Goal: Information Seeking & Learning: Check status

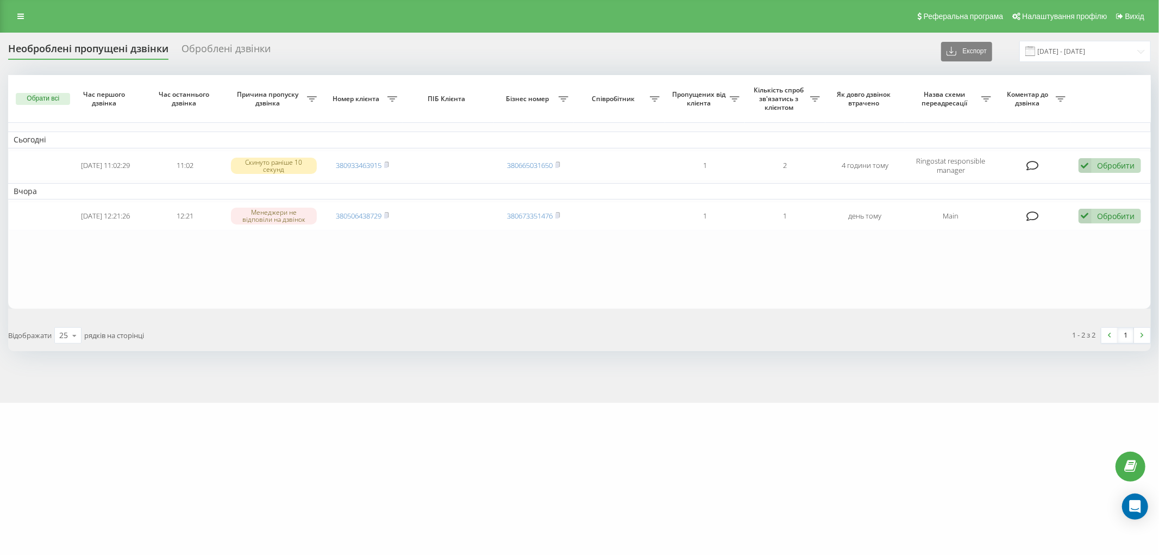
click at [18, 20] on link at bounding box center [21, 16] width 20 height 15
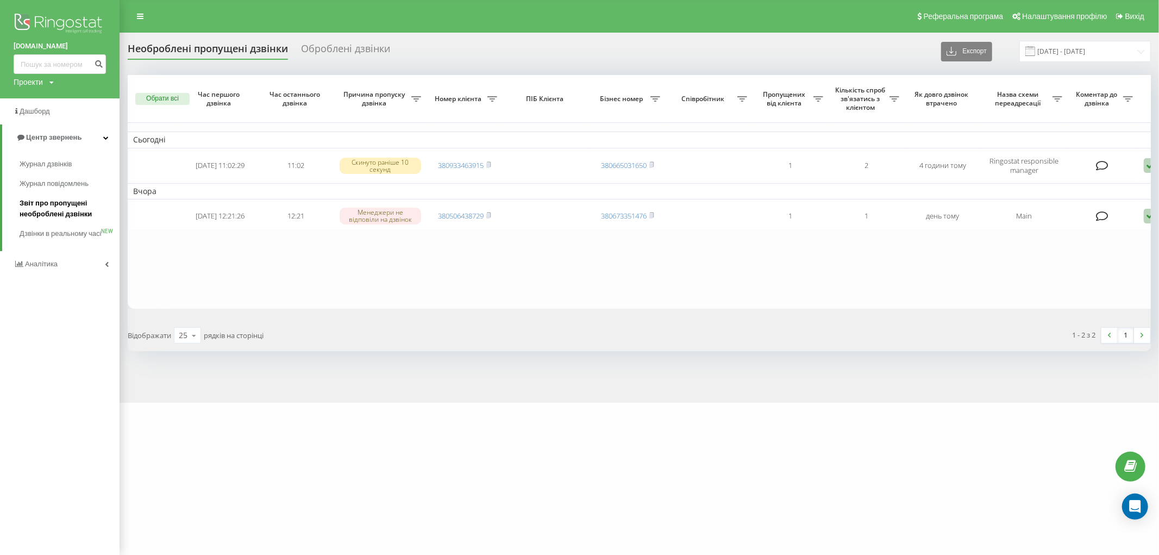
click at [49, 216] on span "Звіт про пропущені необроблені дзвінки" at bounding box center [67, 209] width 95 height 22
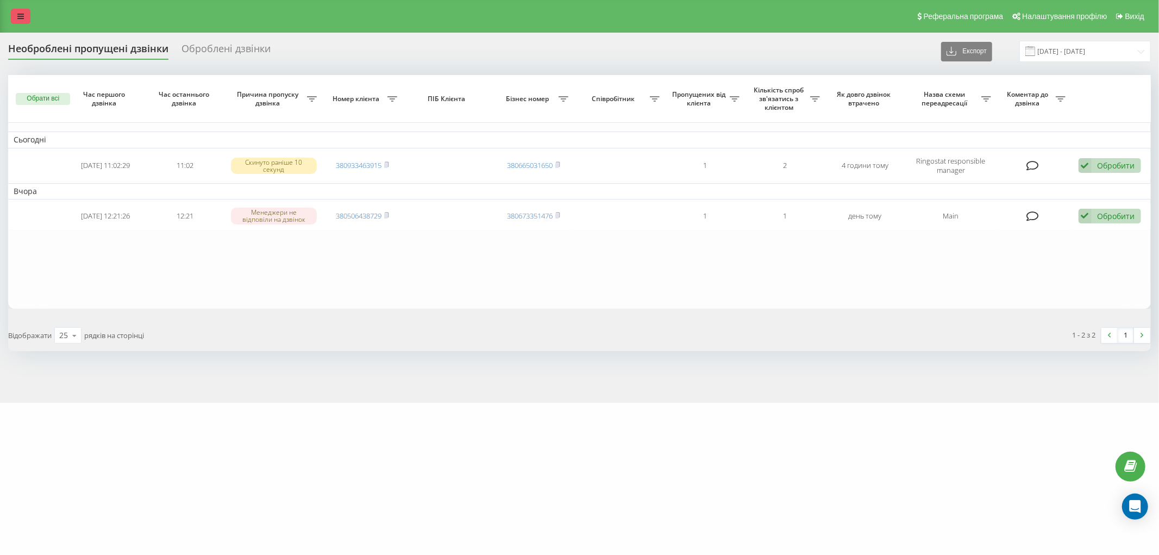
click at [26, 22] on link at bounding box center [21, 16] width 20 height 15
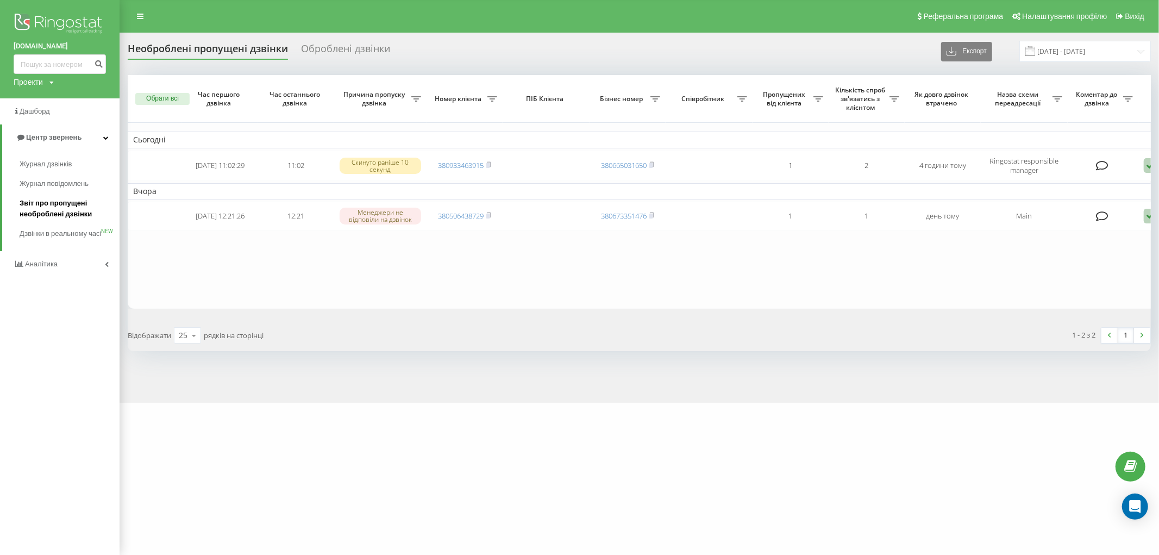
click at [64, 209] on span "Звіт про пропущені необроблені дзвінки" at bounding box center [67, 209] width 95 height 22
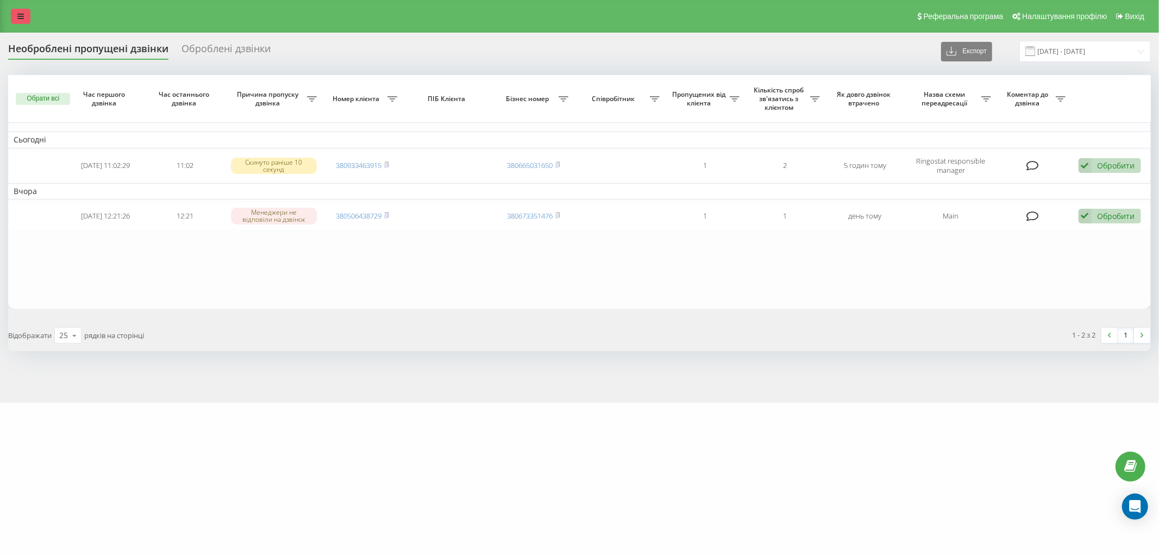
click at [16, 9] on link at bounding box center [21, 16] width 20 height 15
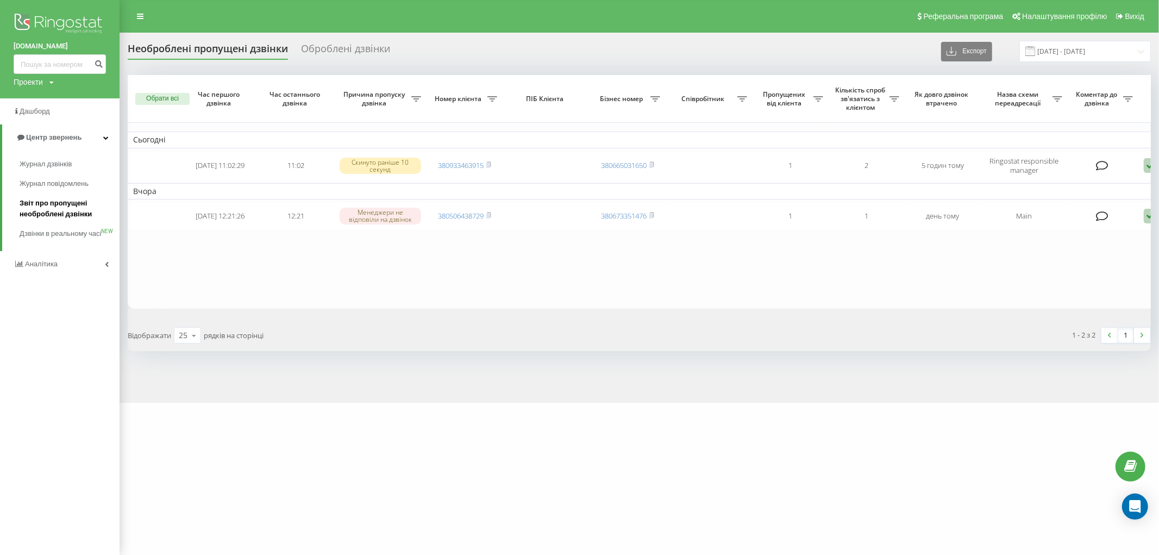
click at [57, 205] on span "Звіт про пропущені необроблені дзвінки" at bounding box center [67, 209] width 95 height 22
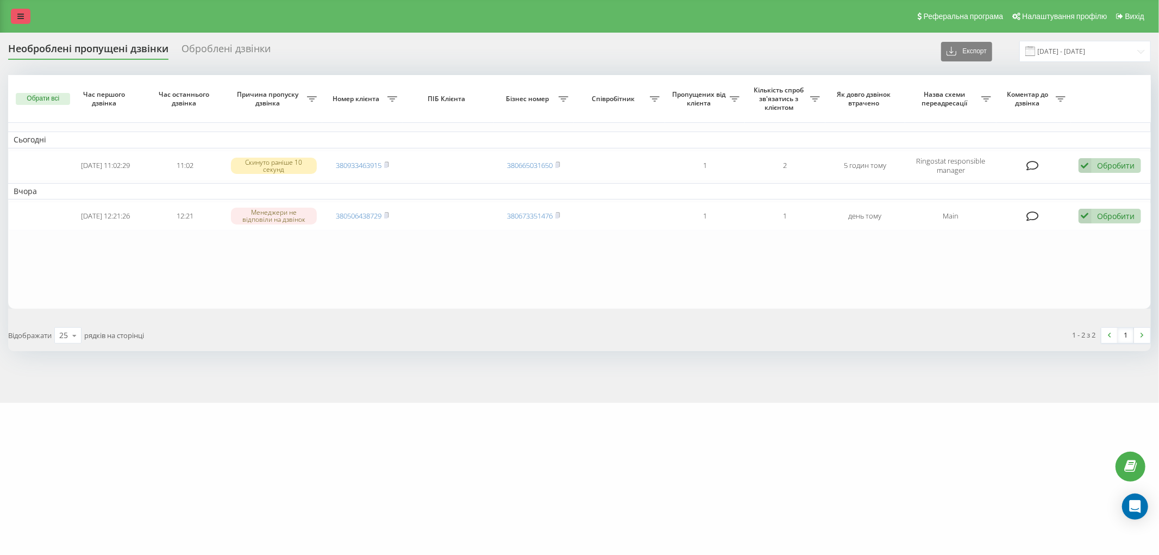
click at [20, 11] on link at bounding box center [21, 16] width 20 height 15
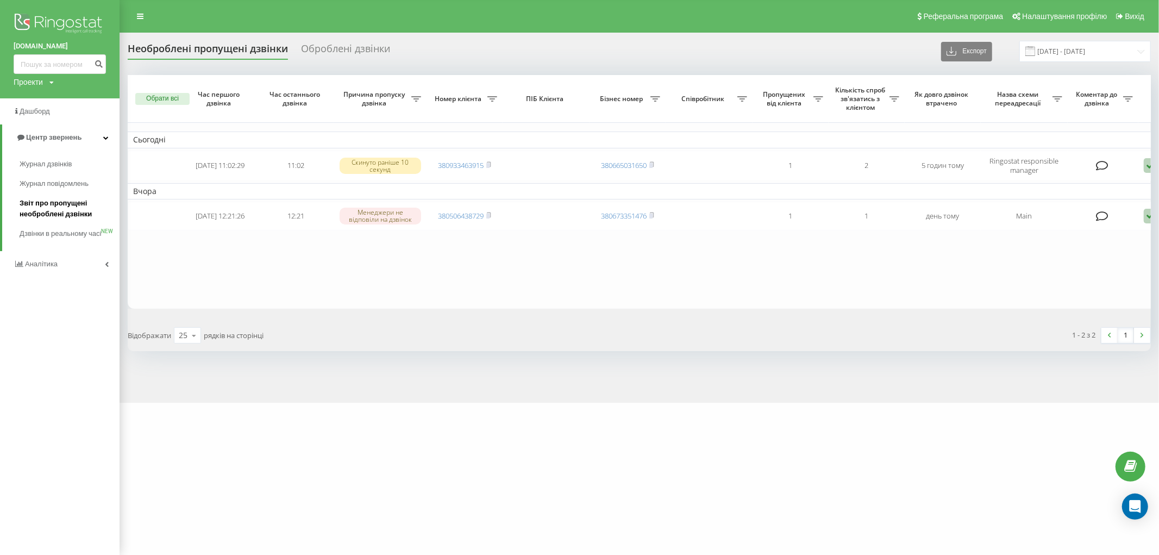
click at [60, 214] on span "Звіт про пропущені необроблені дзвінки" at bounding box center [67, 209] width 95 height 22
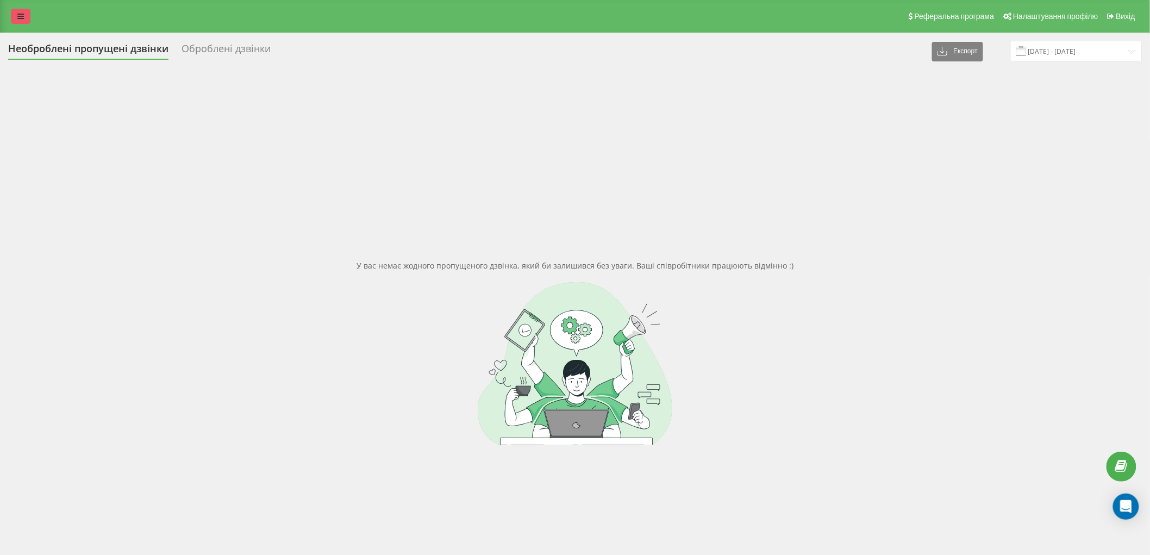
click at [17, 15] on icon at bounding box center [20, 16] width 7 height 8
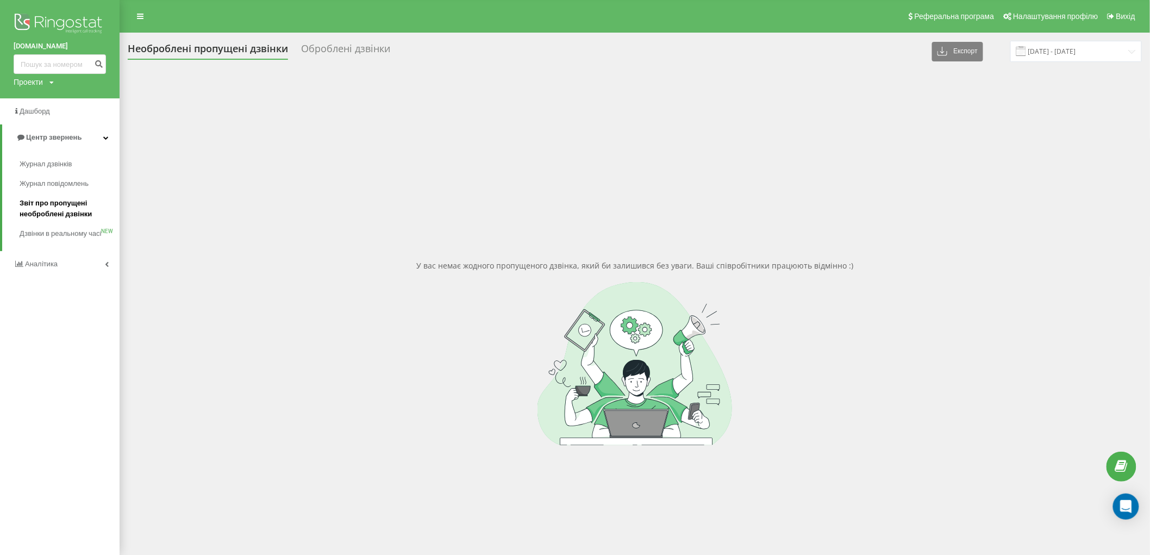
click at [45, 204] on span "Звіт про пропущені необроблені дзвінки" at bounding box center [67, 209] width 95 height 22
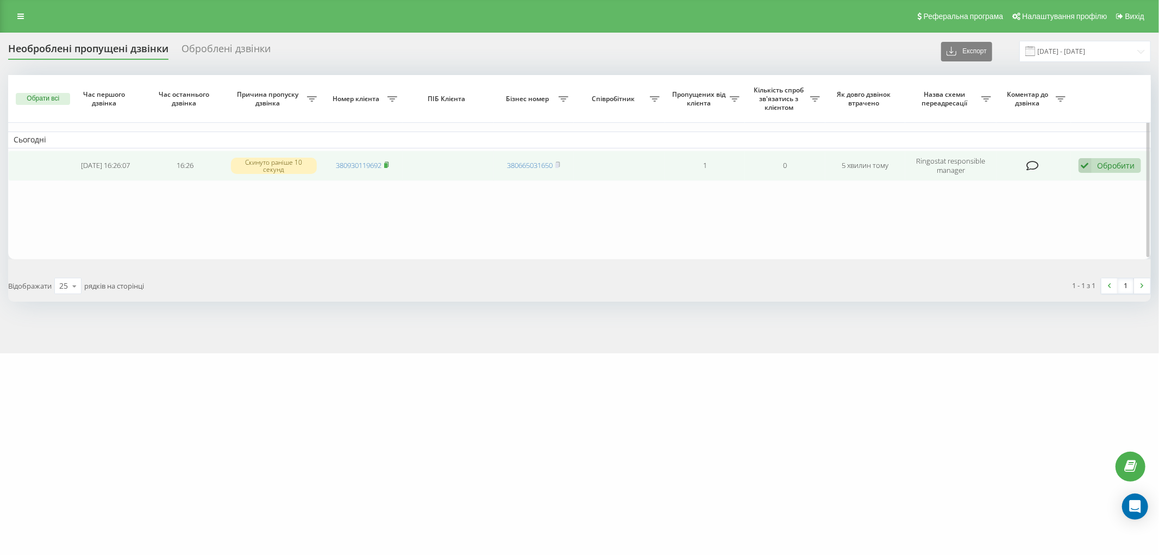
click at [386, 164] on rect at bounding box center [385, 165] width 3 height 5
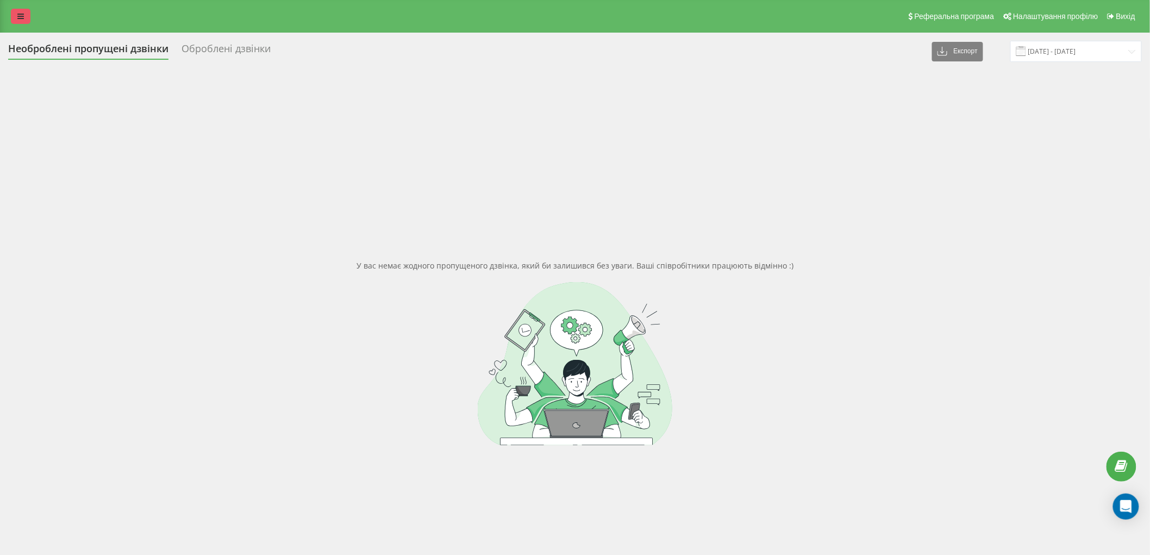
click at [15, 12] on link at bounding box center [21, 16] width 20 height 15
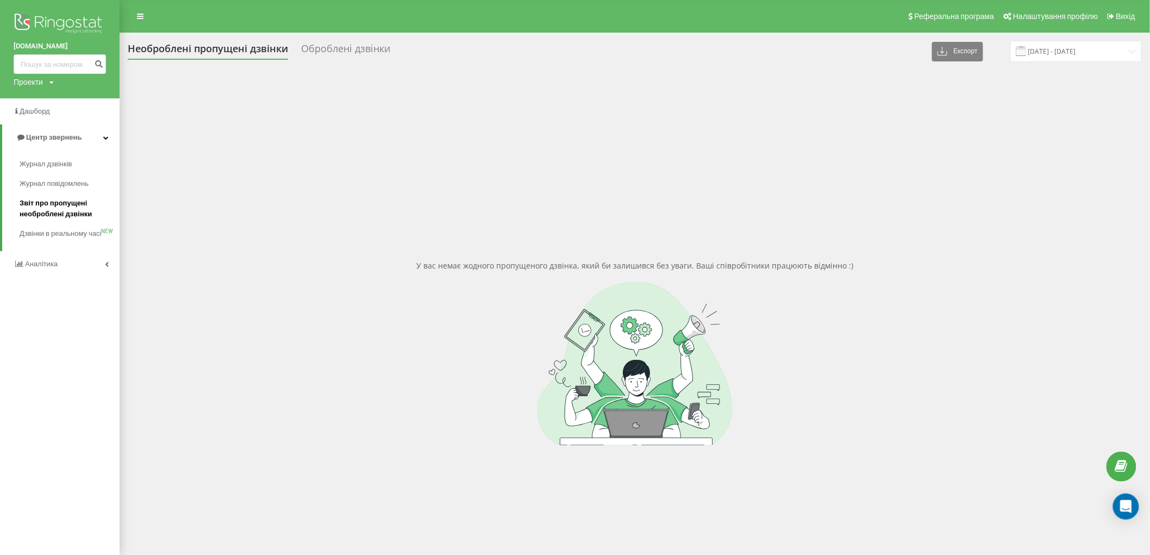
click at [46, 209] on span "Звіт про пропущені необроблені дзвінки" at bounding box center [67, 209] width 95 height 22
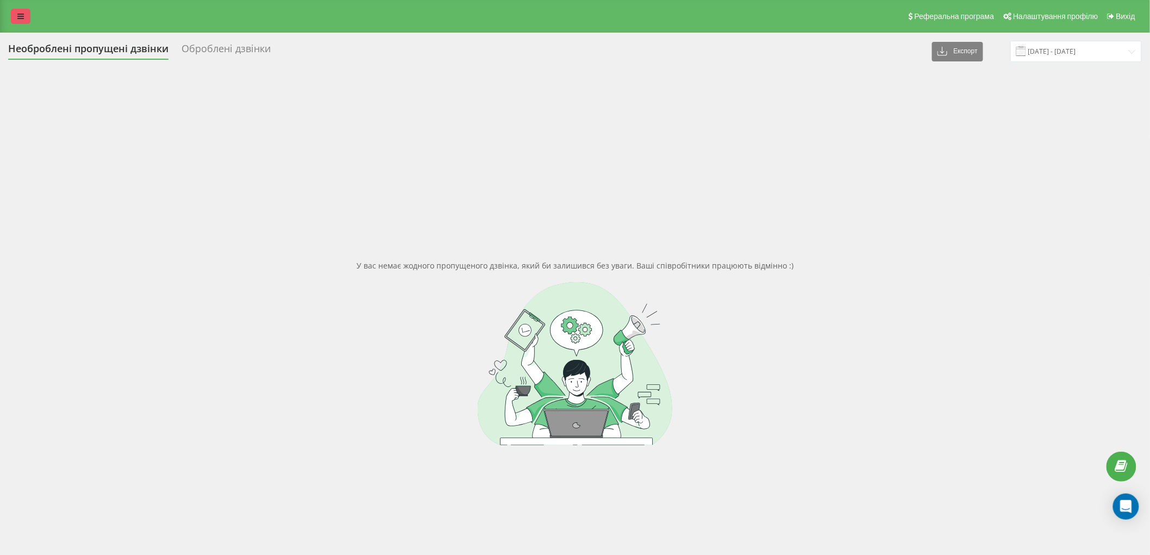
click at [17, 18] on icon at bounding box center [20, 16] width 7 height 8
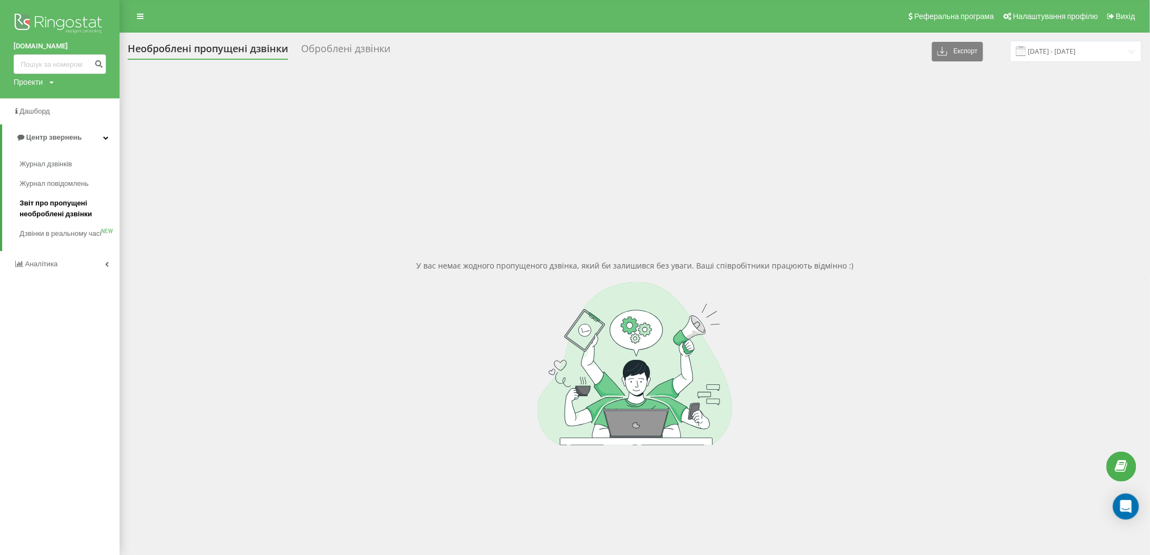
click at [57, 204] on span "Звіт про пропущені необроблені дзвінки" at bounding box center [67, 209] width 95 height 22
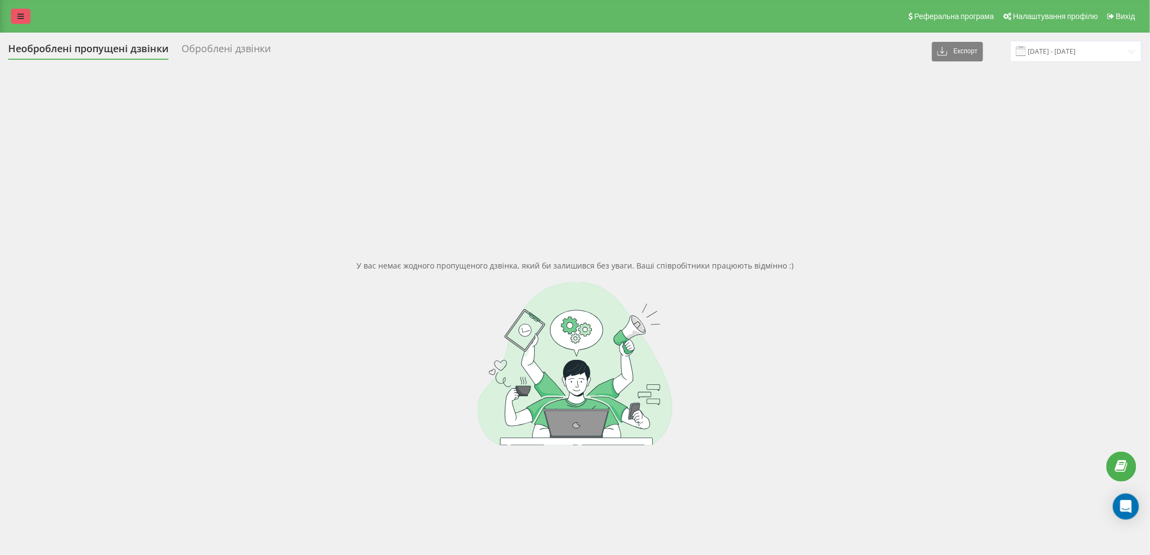
click at [23, 14] on icon at bounding box center [20, 16] width 7 height 8
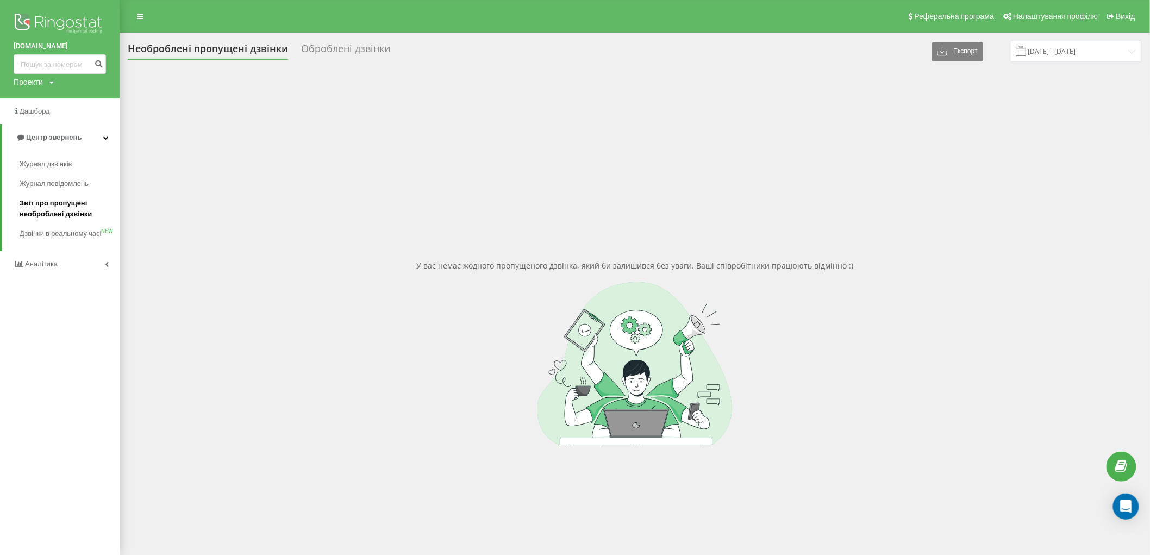
click at [60, 203] on span "Звіт про пропущені необроблені дзвінки" at bounding box center [67, 209] width 95 height 22
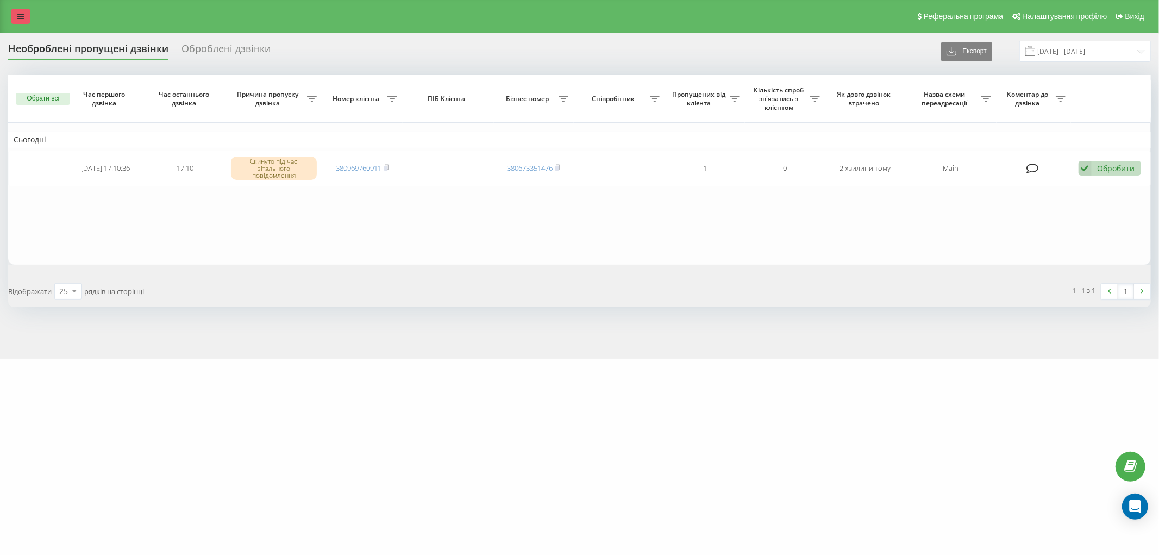
click at [17, 18] on icon at bounding box center [20, 16] width 7 height 8
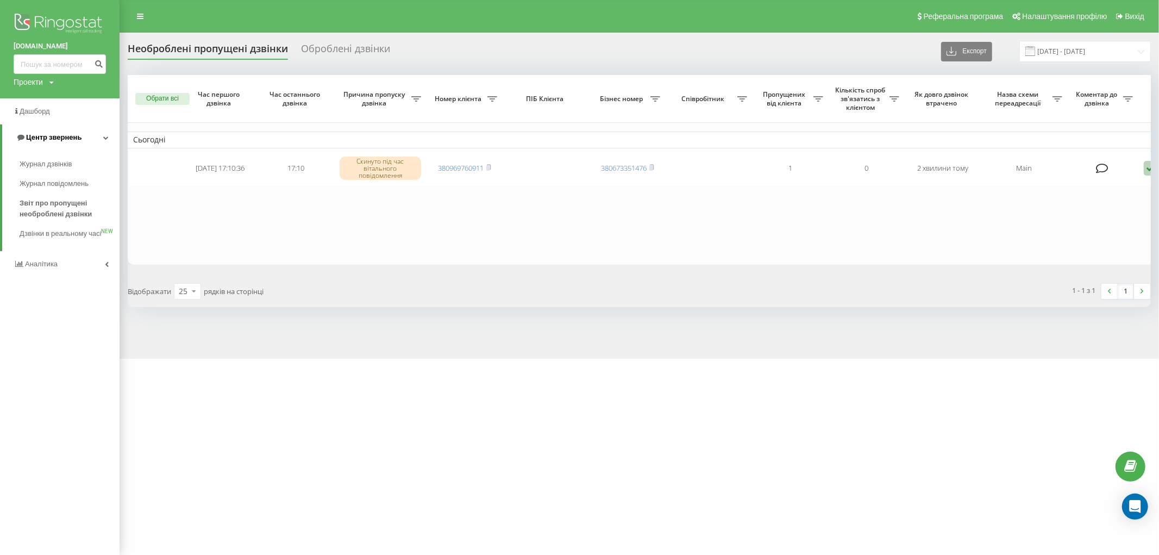
click at [42, 134] on span "Центр звернень" at bounding box center [53, 137] width 55 height 8
click at [42, 134] on span "Центр звернень" at bounding box center [51, 137] width 55 height 8
click at [42, 166] on span "Журнал дзвінків" at bounding box center [49, 164] width 58 height 11
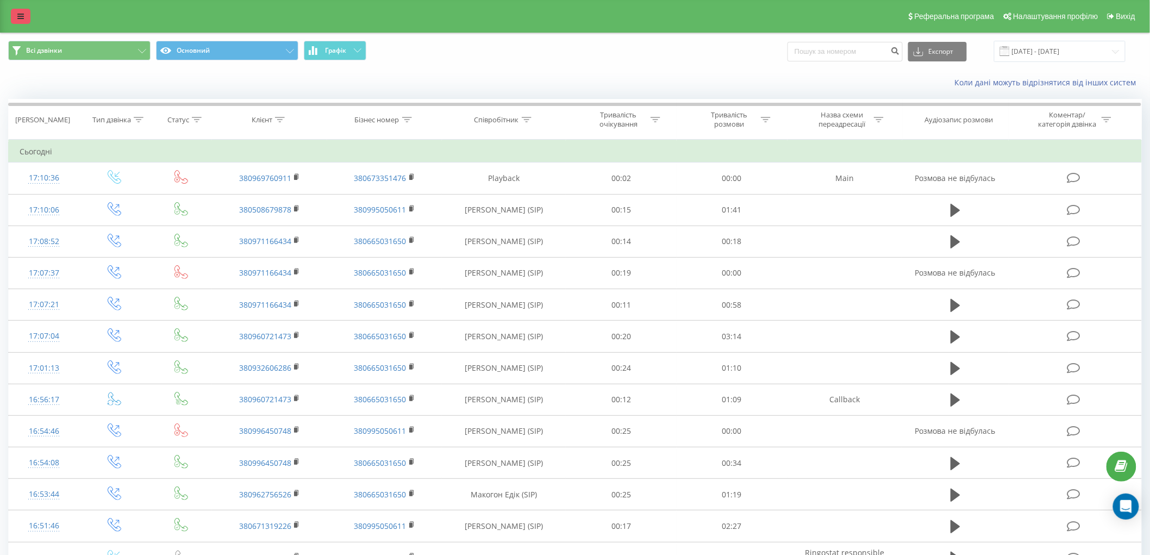
click at [17, 15] on icon at bounding box center [20, 16] width 7 height 8
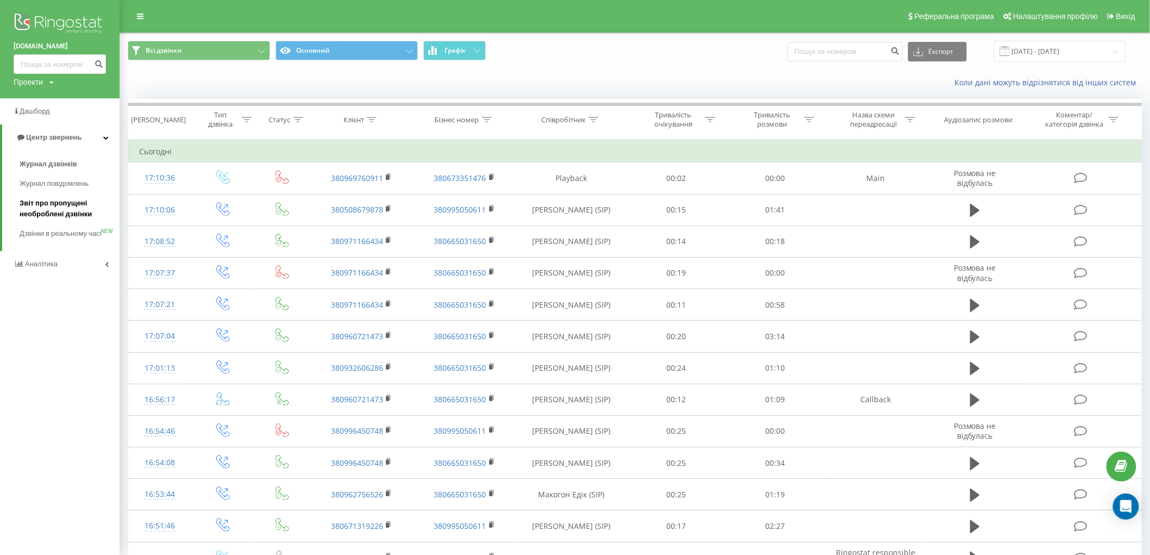
click at [49, 208] on span "Звіт про пропущені необроблені дзвінки" at bounding box center [67, 209] width 95 height 22
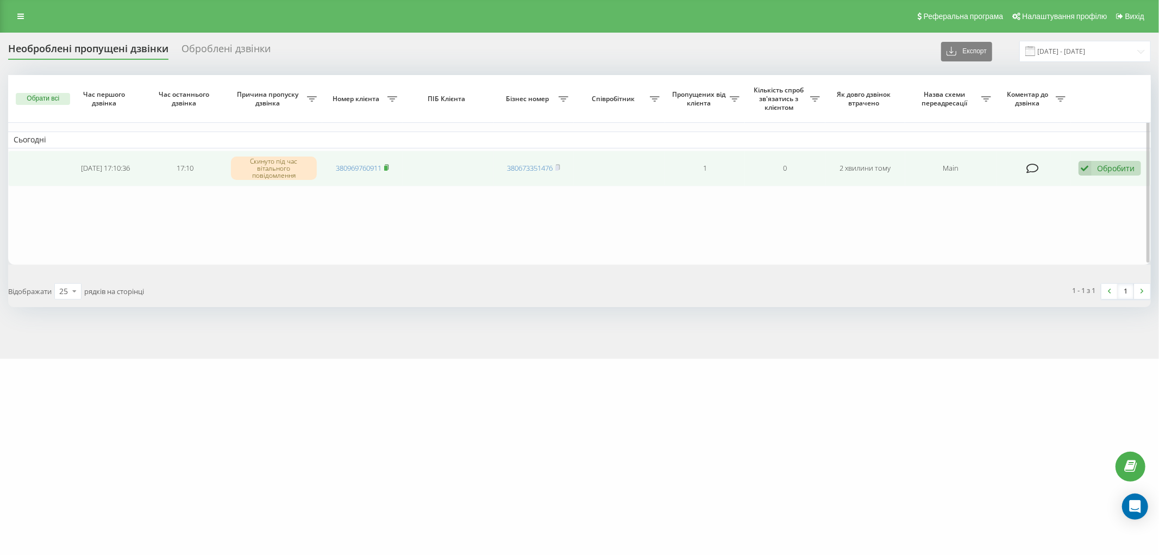
click at [386, 167] on rect at bounding box center [385, 168] width 3 height 5
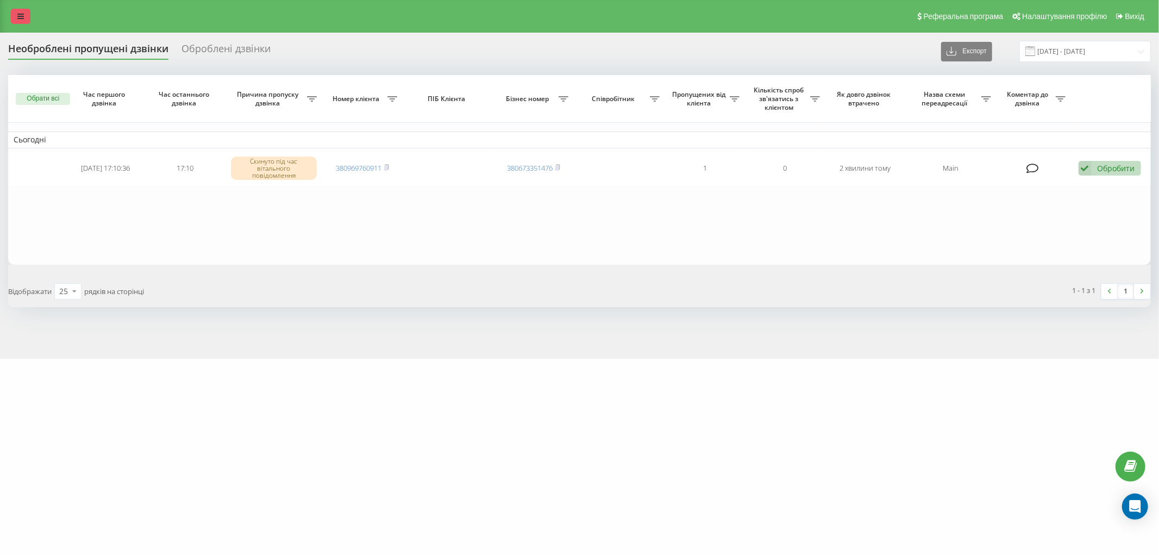
click at [23, 11] on link at bounding box center [21, 16] width 20 height 15
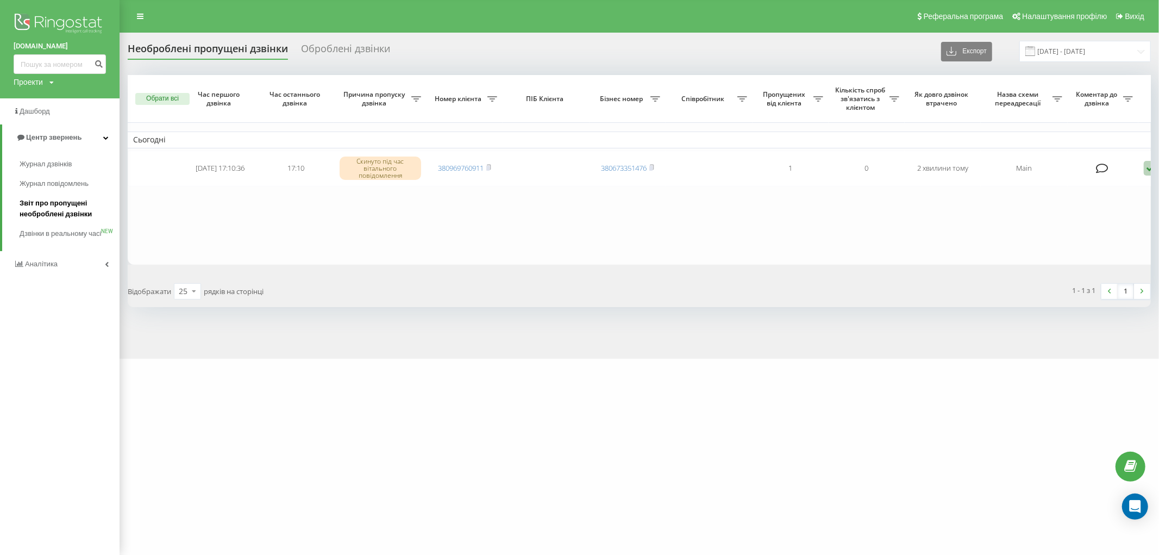
click at [55, 214] on span "Звіт про пропущені необроблені дзвінки" at bounding box center [67, 209] width 95 height 22
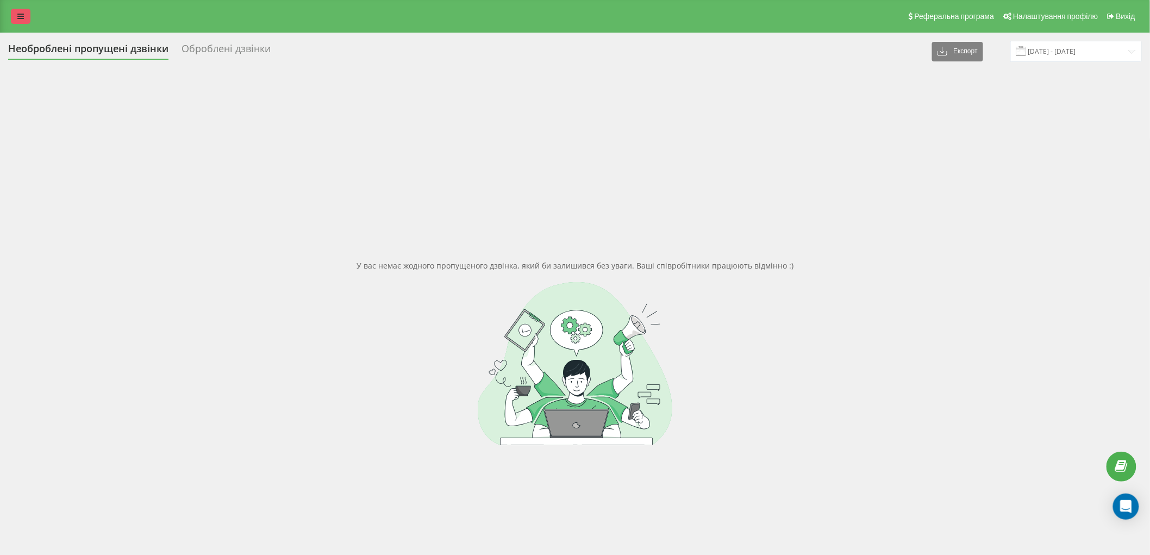
click at [18, 19] on icon at bounding box center [20, 16] width 7 height 8
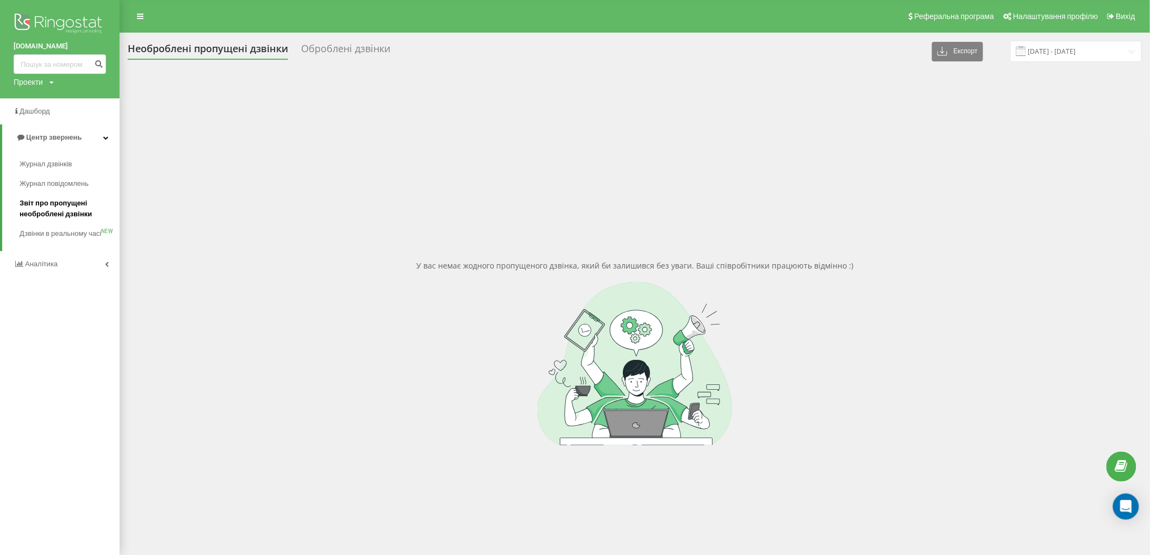
click at [47, 213] on span "Звіт про пропущені необроблені дзвінки" at bounding box center [67, 209] width 95 height 22
